Goal: Information Seeking & Learning: Learn about a topic

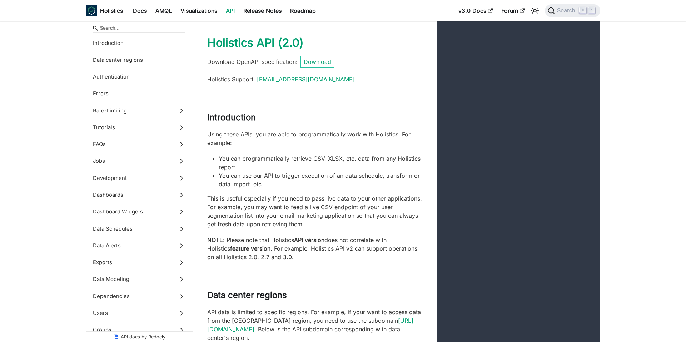
scroll to position [311, 0]
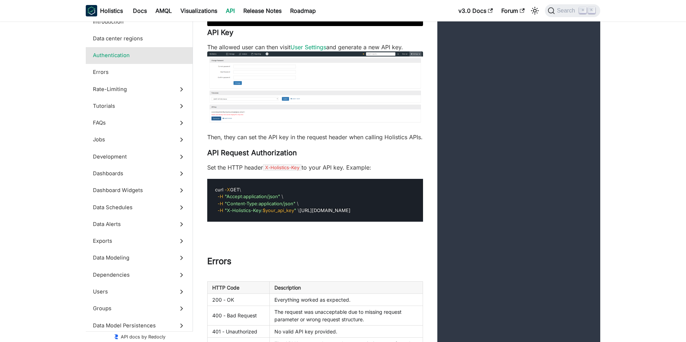
scroll to position [809, 0]
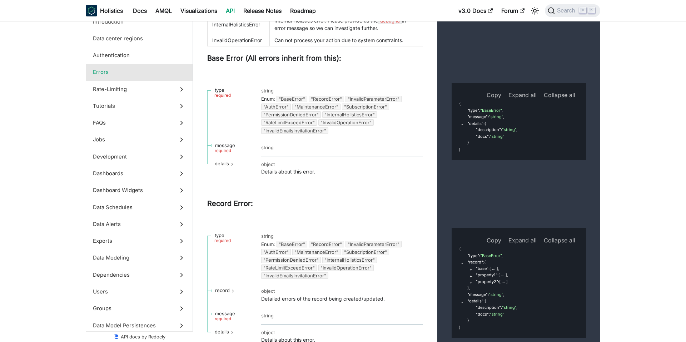
scroll to position [1061, 0]
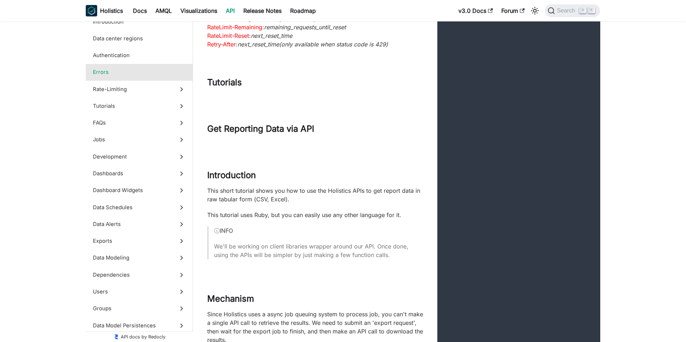
scroll to position [1981, 0]
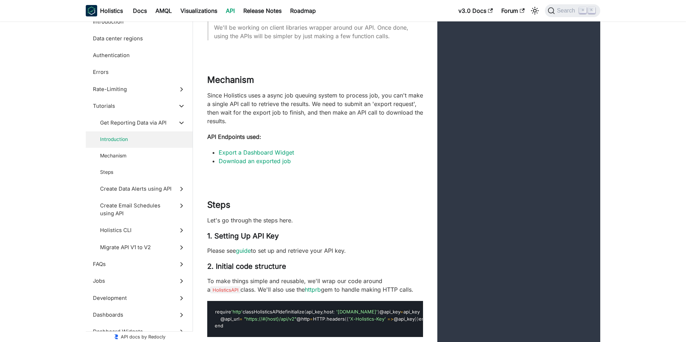
scroll to position [2194, 0]
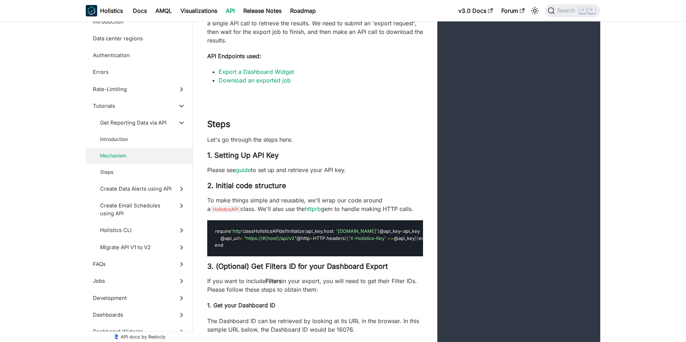
scroll to position [1937, 0]
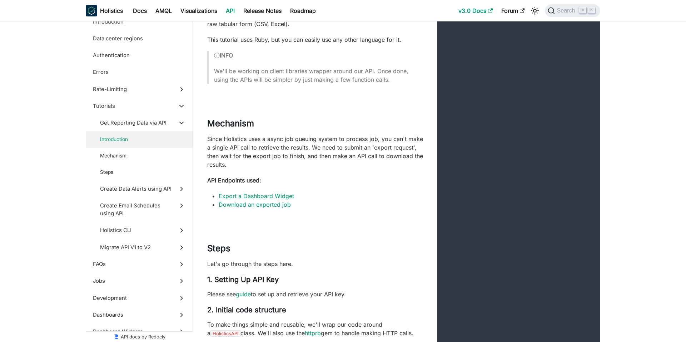
click at [489, 8] on icon "Main" at bounding box center [490, 10] width 5 height 5
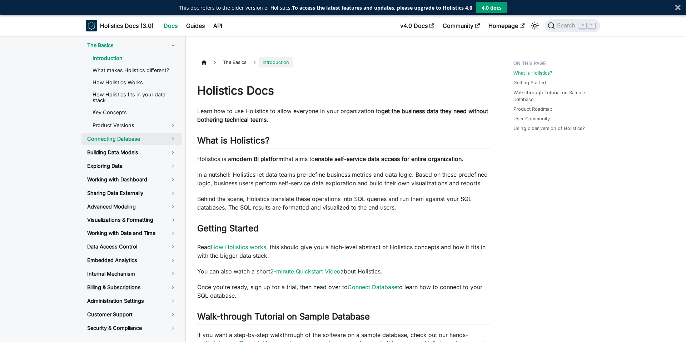
click at [137, 133] on link "Connecting Database" at bounding box center [132, 139] width 101 height 12
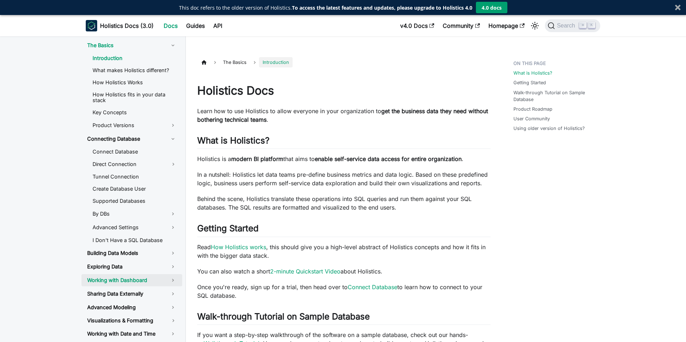
scroll to position [75, 0]
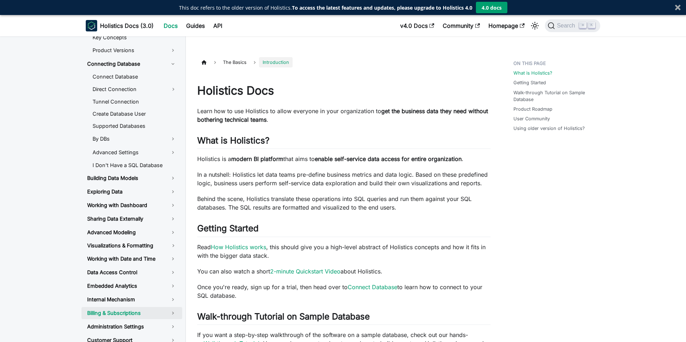
click at [115, 313] on link "Billing & Subscriptions" at bounding box center [132, 313] width 101 height 12
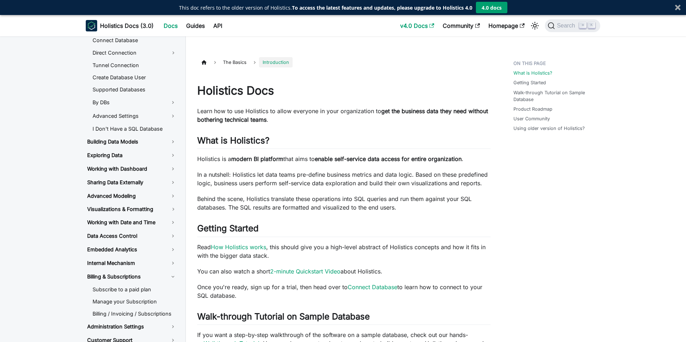
click at [405, 23] on link "v4.0 Docs" at bounding box center [417, 25] width 43 height 11
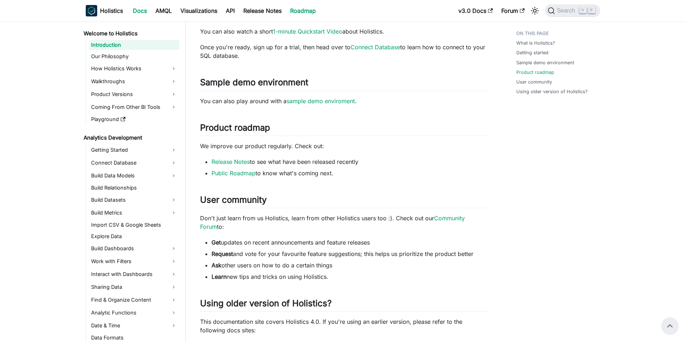
scroll to position [113, 0]
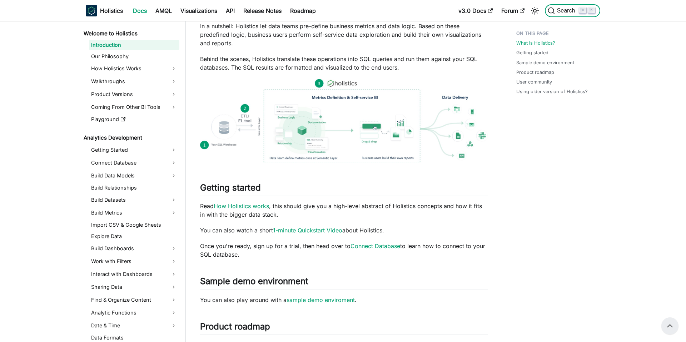
click at [564, 14] on span "Search" at bounding box center [567, 11] width 25 height 6
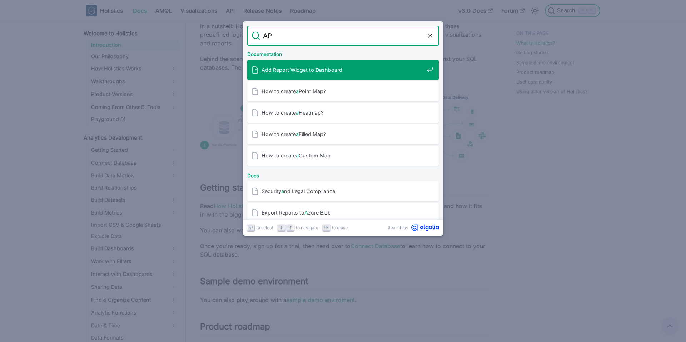
type input "API"
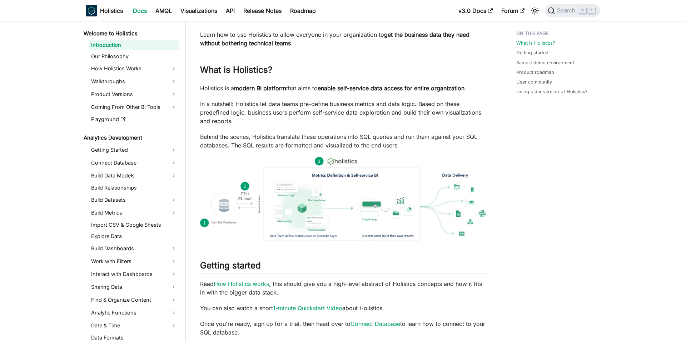
scroll to position [0, 0]
